Goal: Complete application form

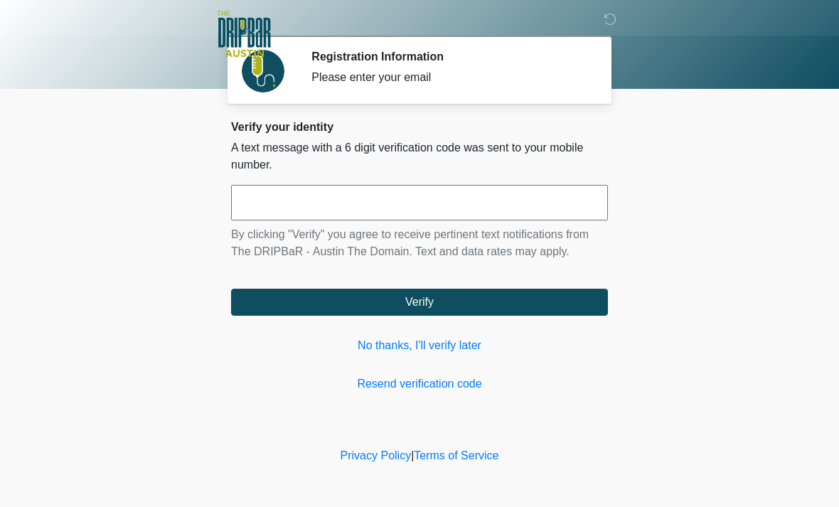
click at [435, 345] on link "No thanks, I'll verify later" at bounding box center [419, 345] width 377 height 17
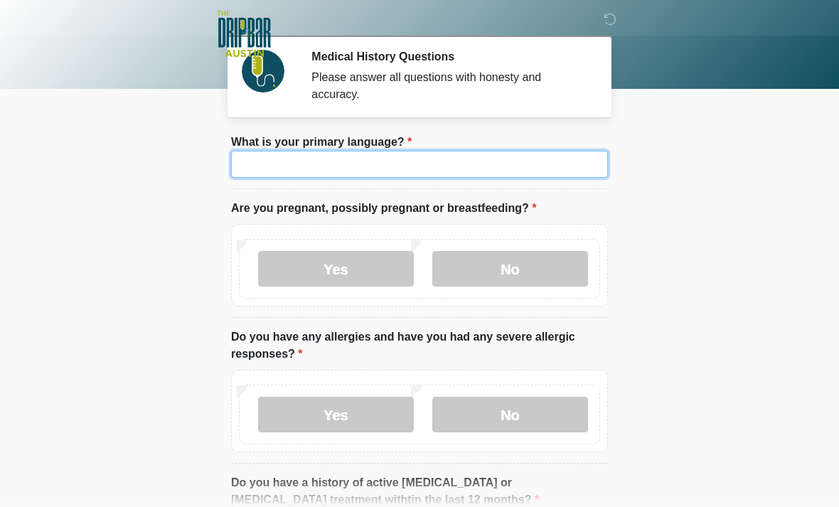
click at [380, 158] on input "What is your primary language?" at bounding box center [419, 164] width 377 height 27
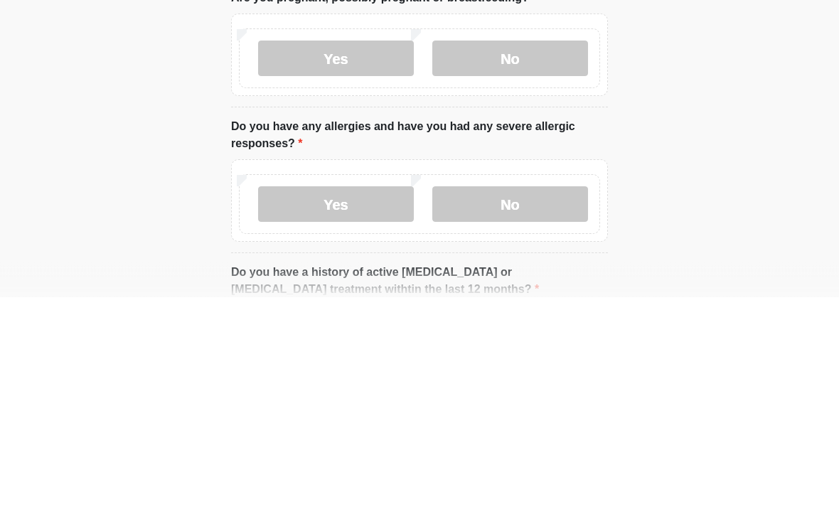
type input "*******"
click at [517, 251] on label "No" at bounding box center [510, 269] width 156 height 36
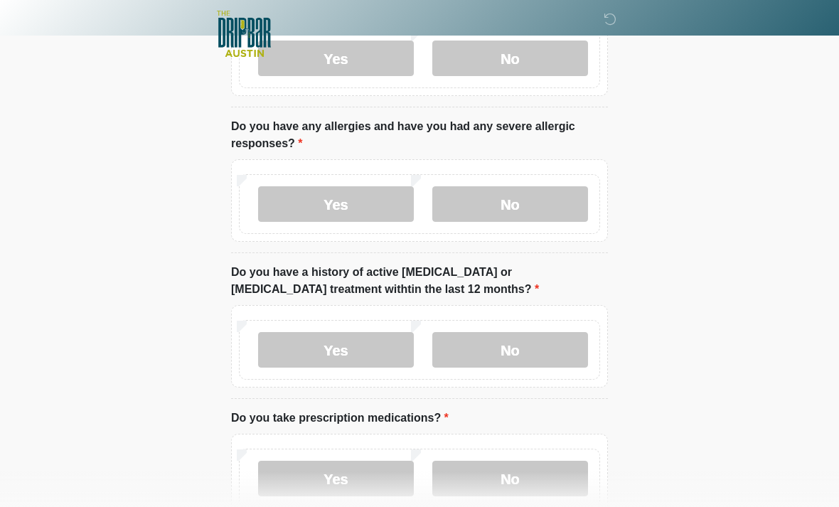
click at [528, 218] on label "No" at bounding box center [510, 204] width 156 height 36
click at [528, 217] on label "No" at bounding box center [510, 204] width 156 height 36
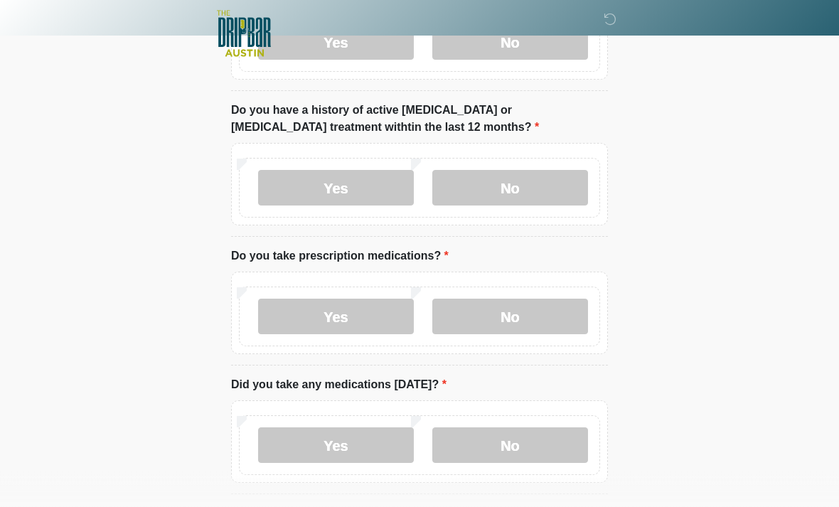
scroll to position [391, 0]
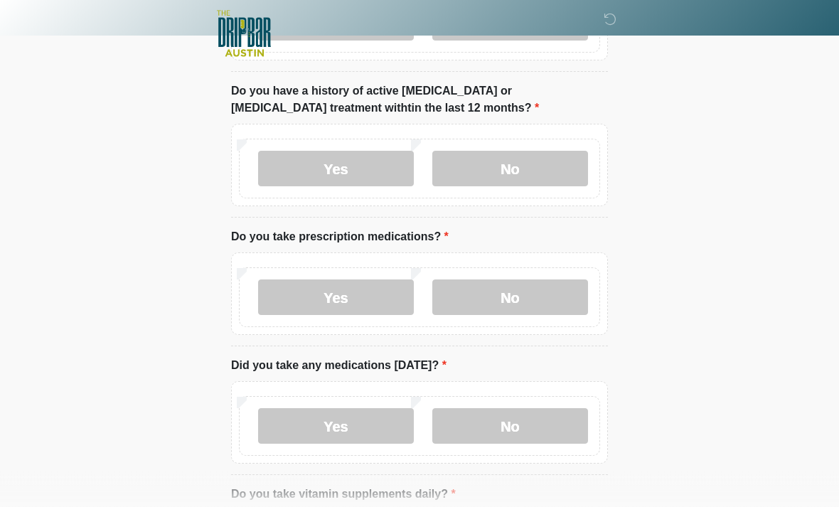
click at [505, 171] on label "No" at bounding box center [510, 169] width 156 height 36
click at [518, 300] on label "No" at bounding box center [510, 297] width 156 height 36
click at [509, 439] on label "No" at bounding box center [510, 426] width 156 height 36
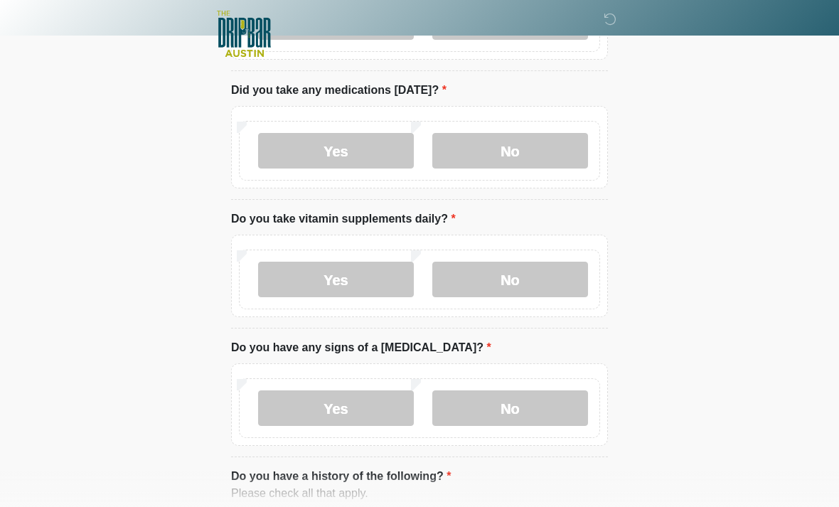
scroll to position [679, 0]
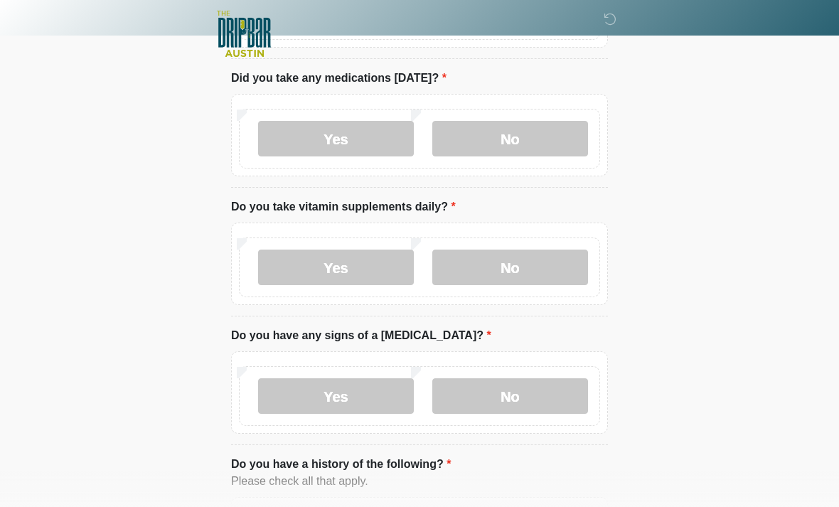
click at [508, 269] on label "No" at bounding box center [510, 267] width 156 height 36
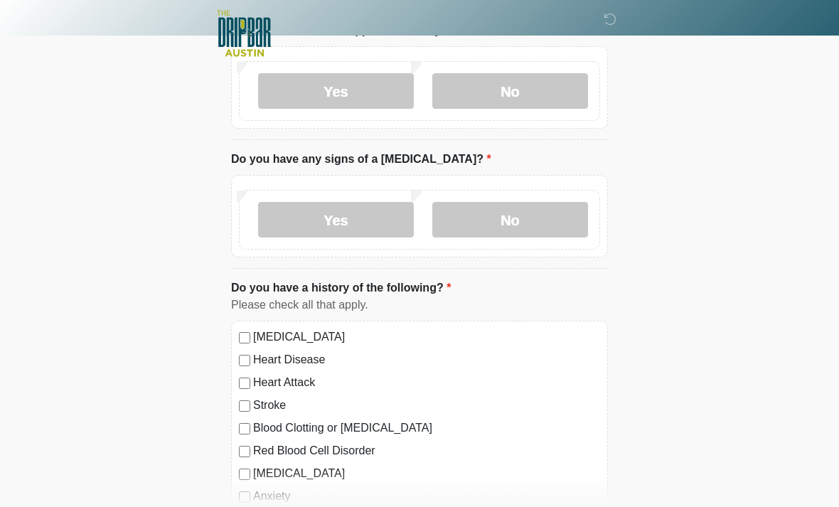
scroll to position [854, 0]
click at [518, 225] on label "No" at bounding box center [510, 221] width 156 height 36
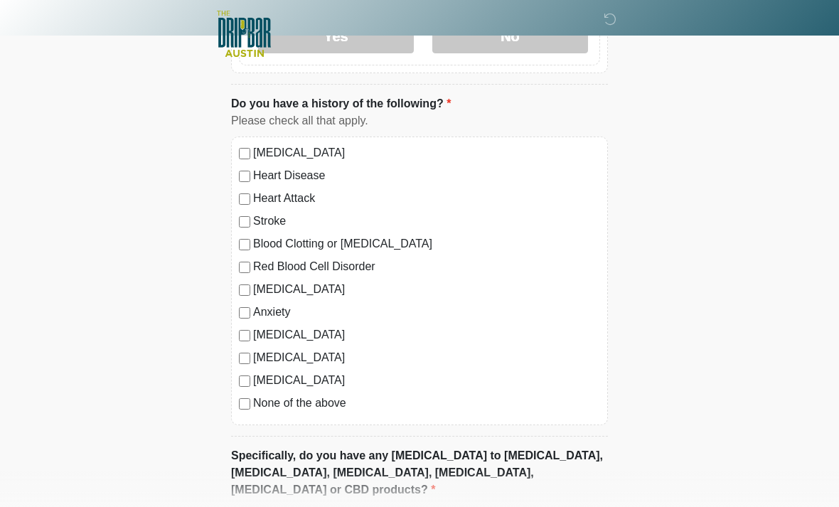
scroll to position [1181, 0]
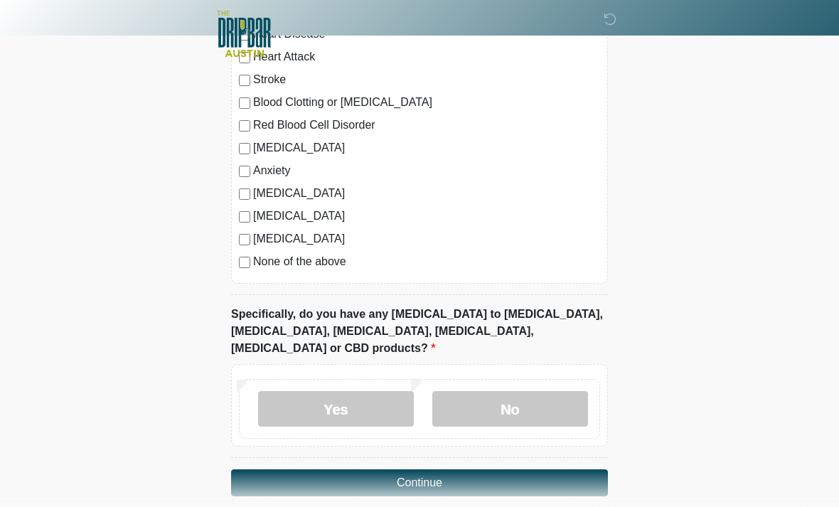
click at [520, 391] on label "No" at bounding box center [510, 409] width 156 height 36
click at [473, 469] on button "Continue" at bounding box center [419, 482] width 377 height 27
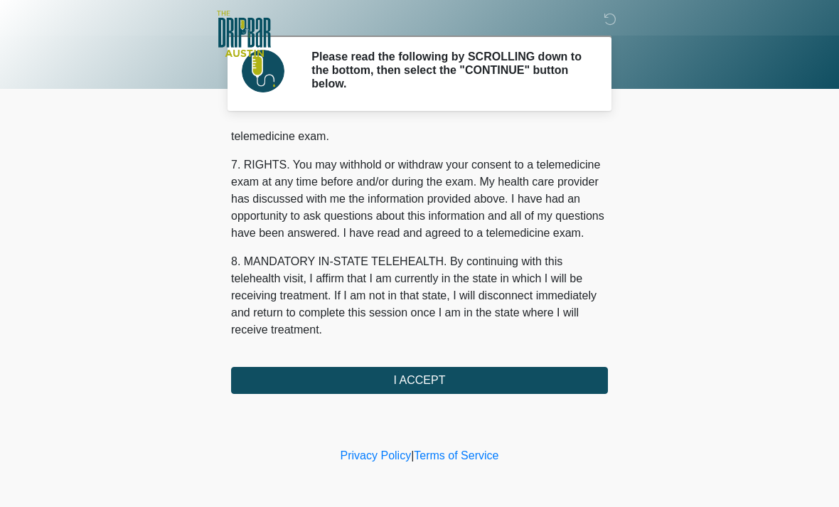
scroll to position [619, 0]
click at [443, 372] on button "I ACCEPT" at bounding box center [419, 380] width 377 height 27
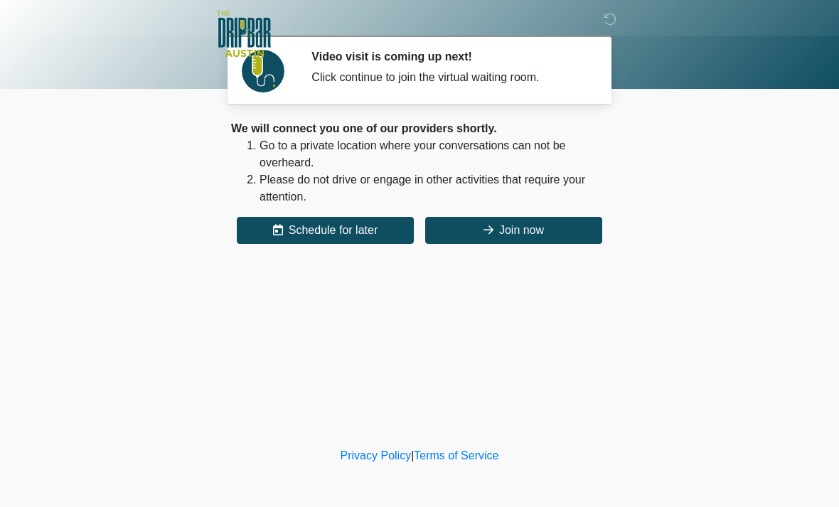
click at [525, 232] on button "Join now" at bounding box center [513, 230] width 177 height 27
